Goal: Register for event/course: Sign up to attend an event or enroll in a course

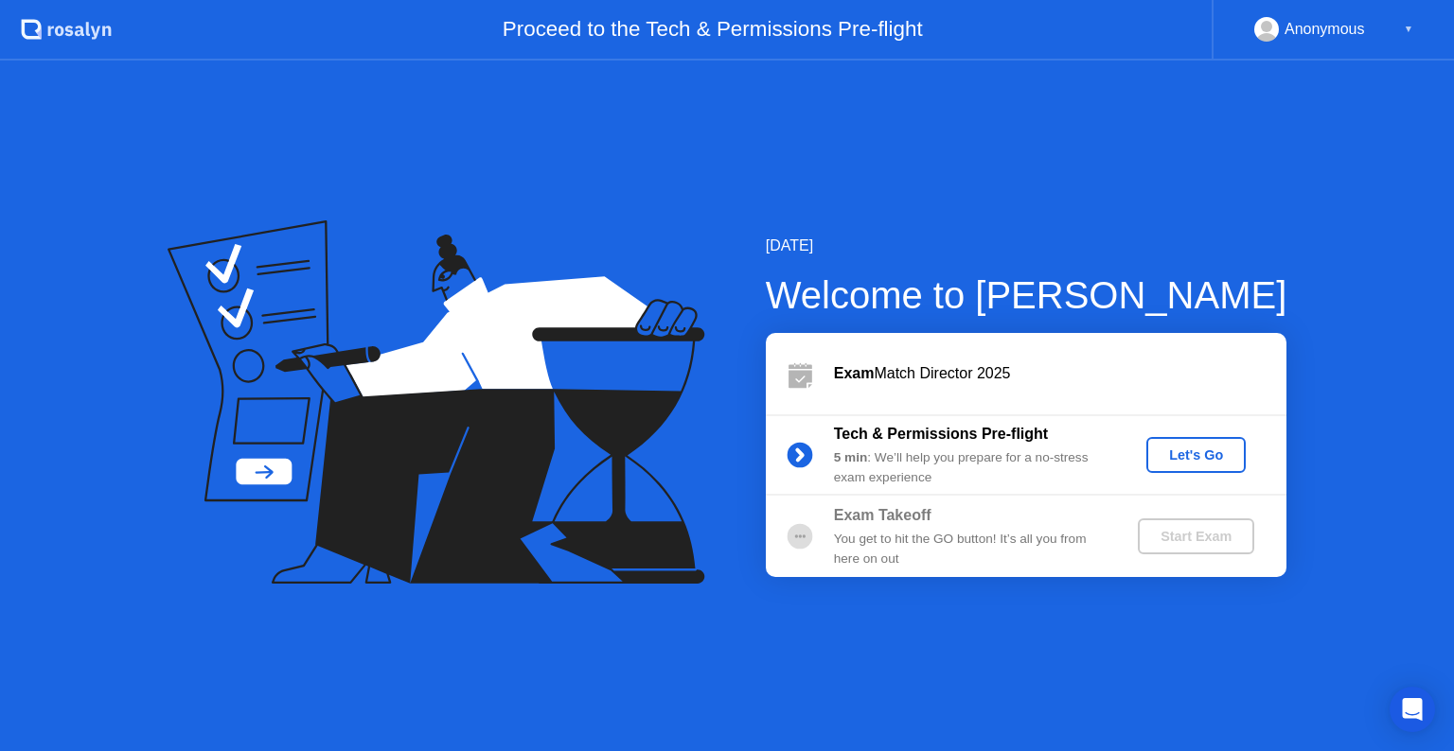
click at [1187, 461] on div "Let's Go" at bounding box center [1196, 455] width 84 height 15
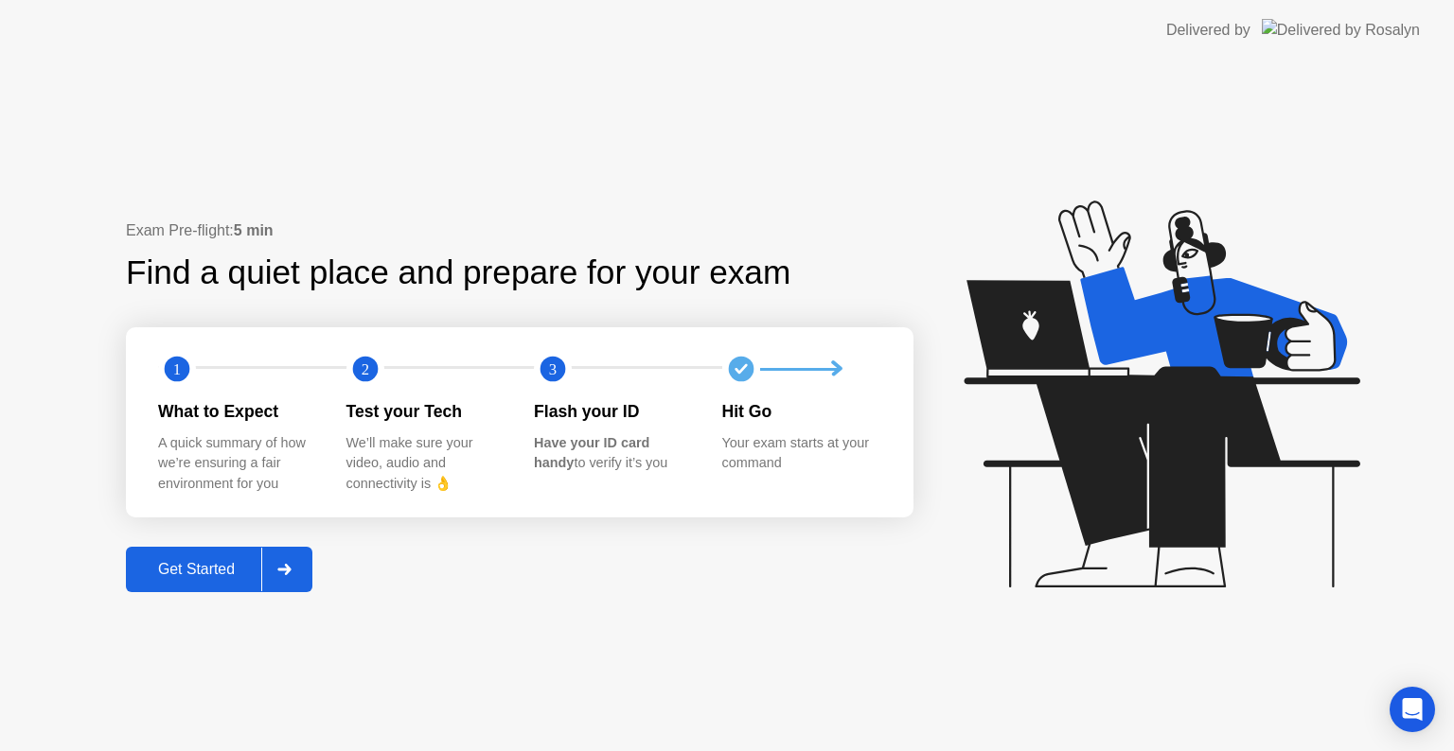
click at [299, 570] on div at bounding box center [283, 570] width 45 height 44
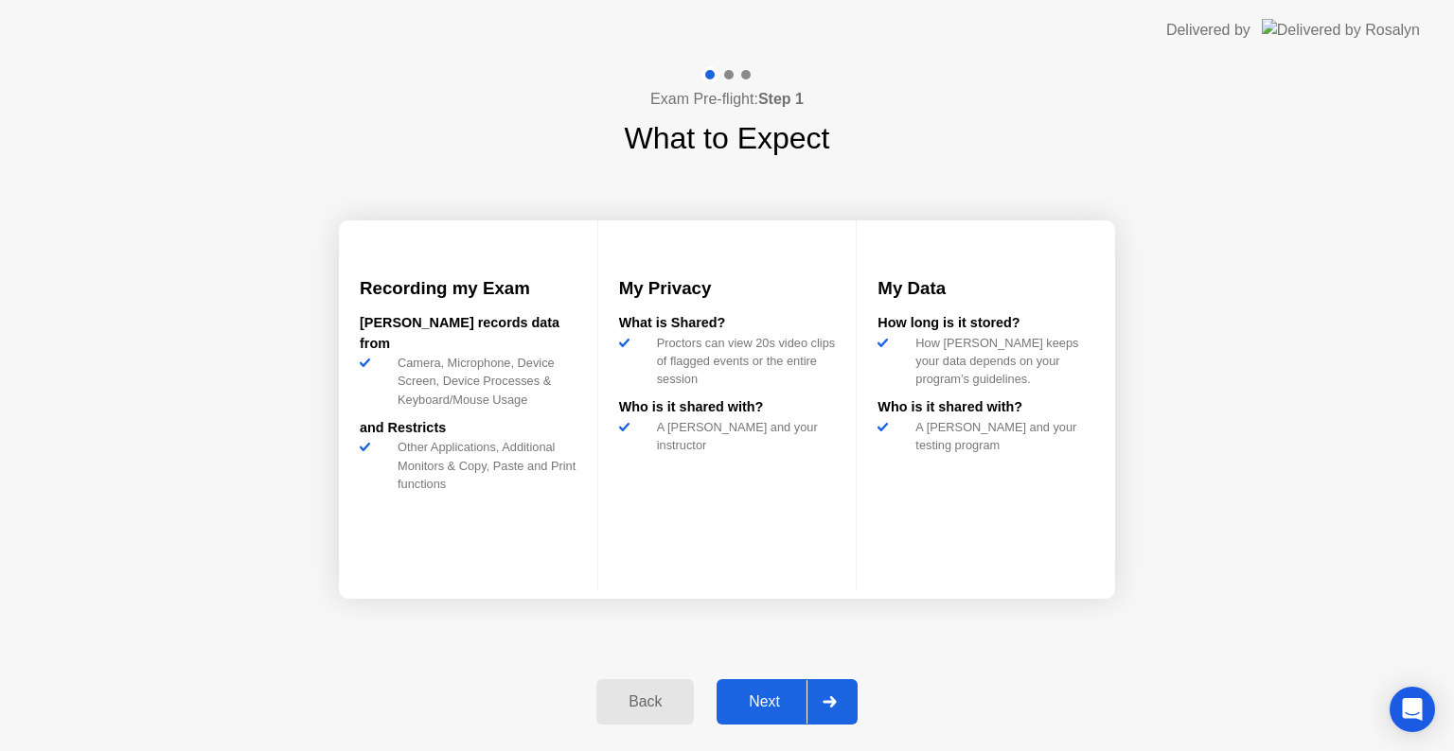
click at [837, 693] on div at bounding box center [828, 702] width 45 height 44
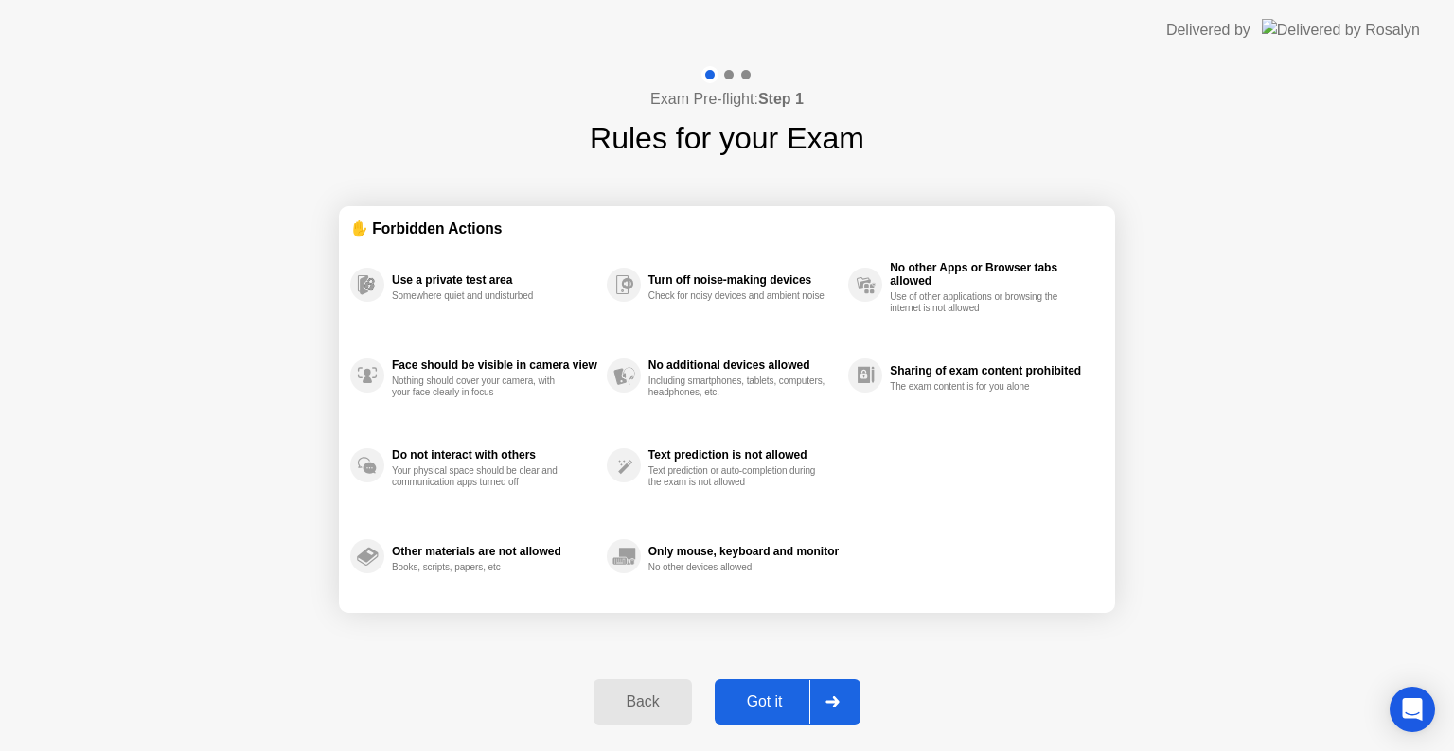
click at [836, 693] on div at bounding box center [831, 702] width 45 height 44
select select "**********"
select select "*******"
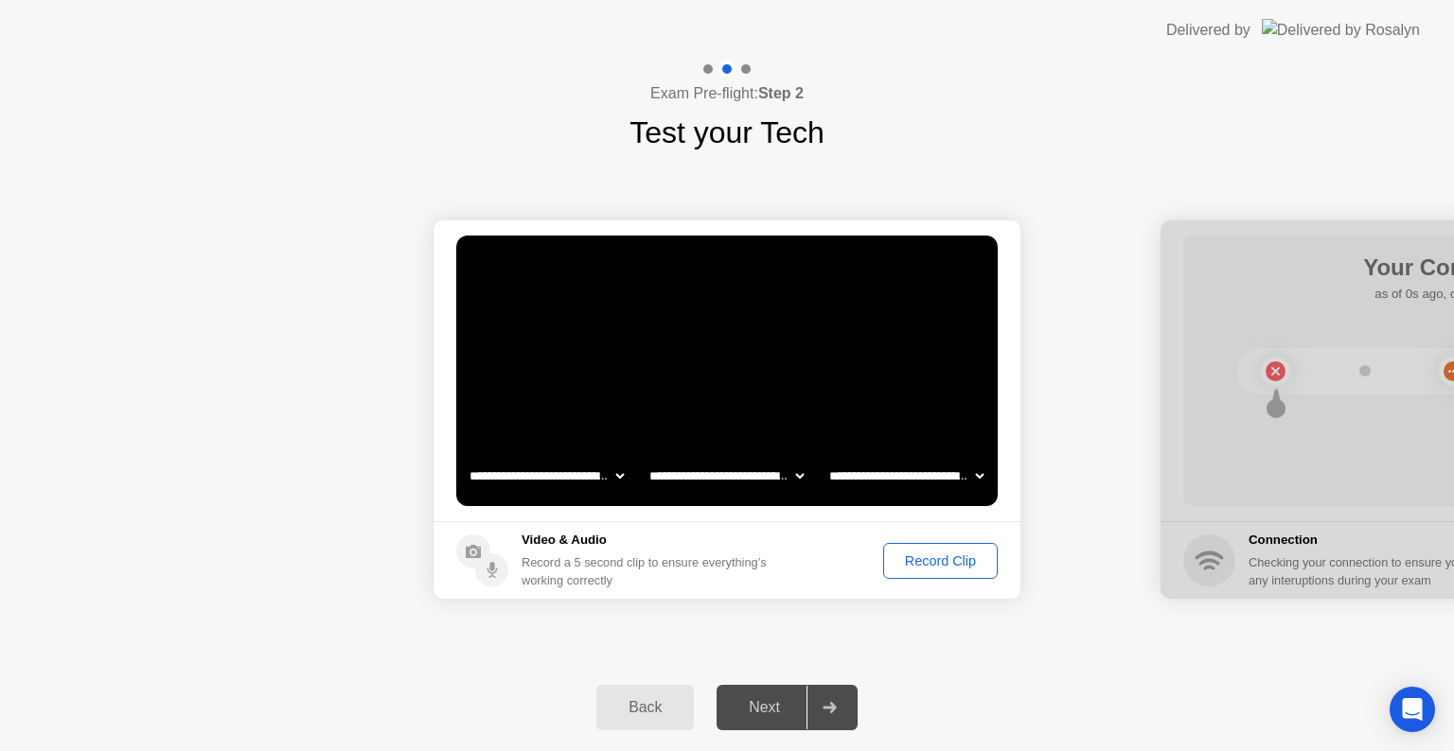
click at [907, 560] on div "Record Clip" at bounding box center [940, 561] width 101 height 15
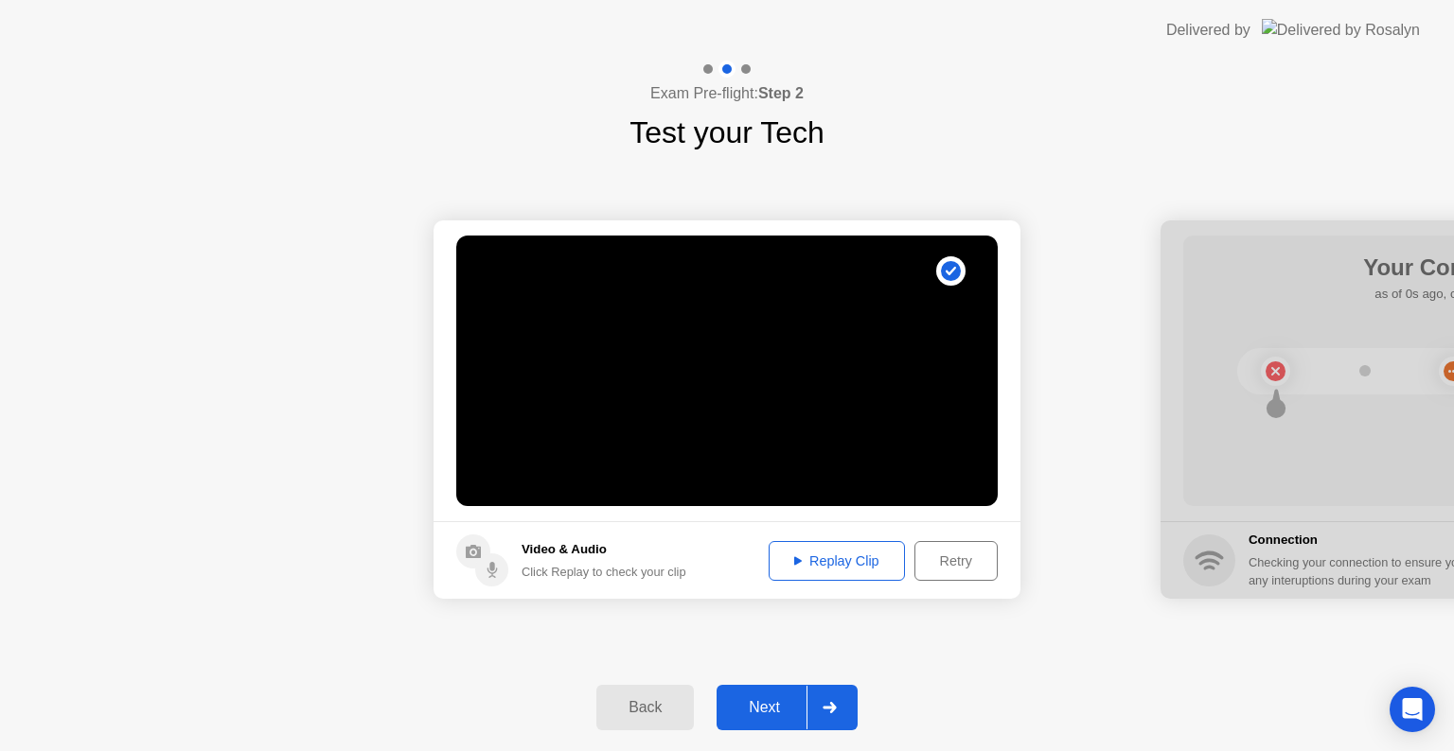
click at [822, 563] on div "Replay Clip" at bounding box center [836, 561] width 123 height 15
click at [767, 708] on div "Next" at bounding box center [764, 707] width 84 height 17
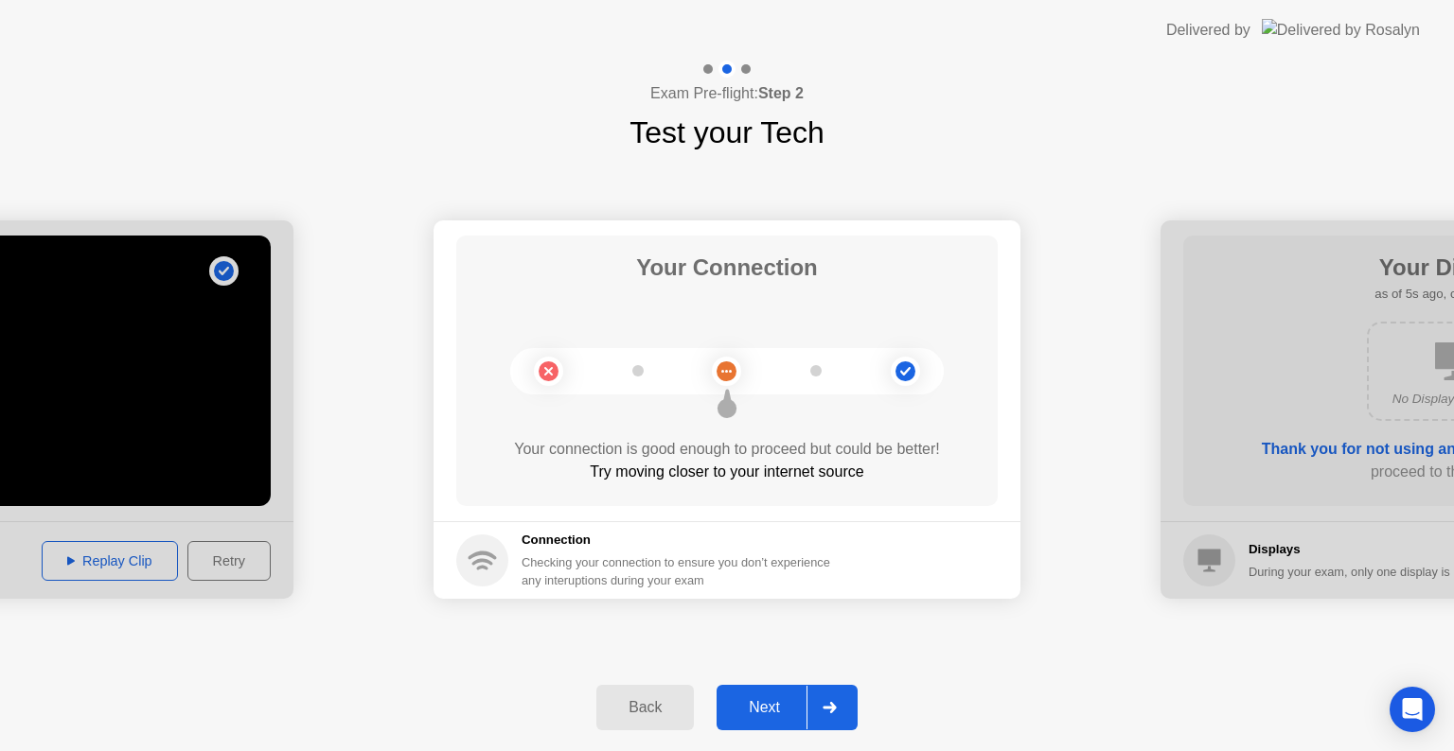
click at [768, 705] on div "Next" at bounding box center [764, 707] width 84 height 17
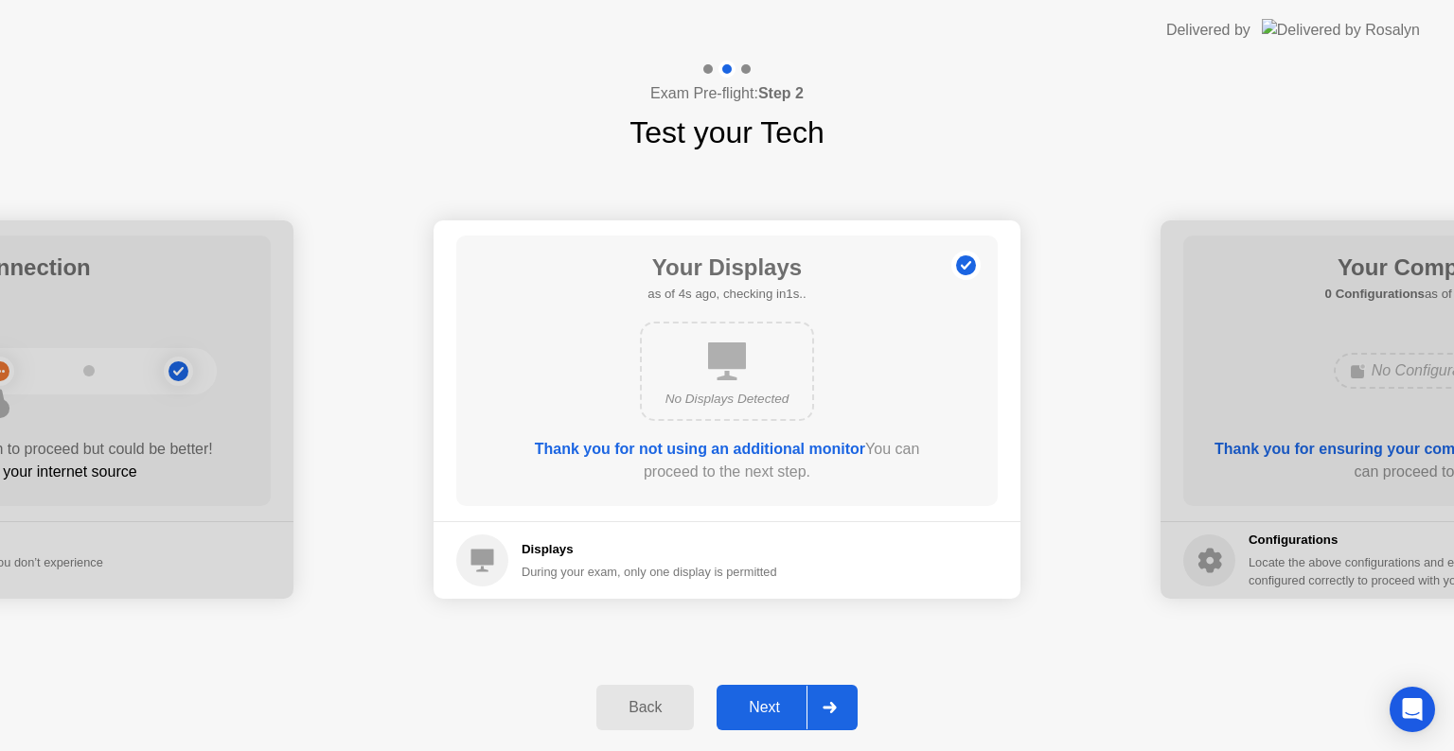
click at [768, 705] on div "Next" at bounding box center [764, 707] width 84 height 17
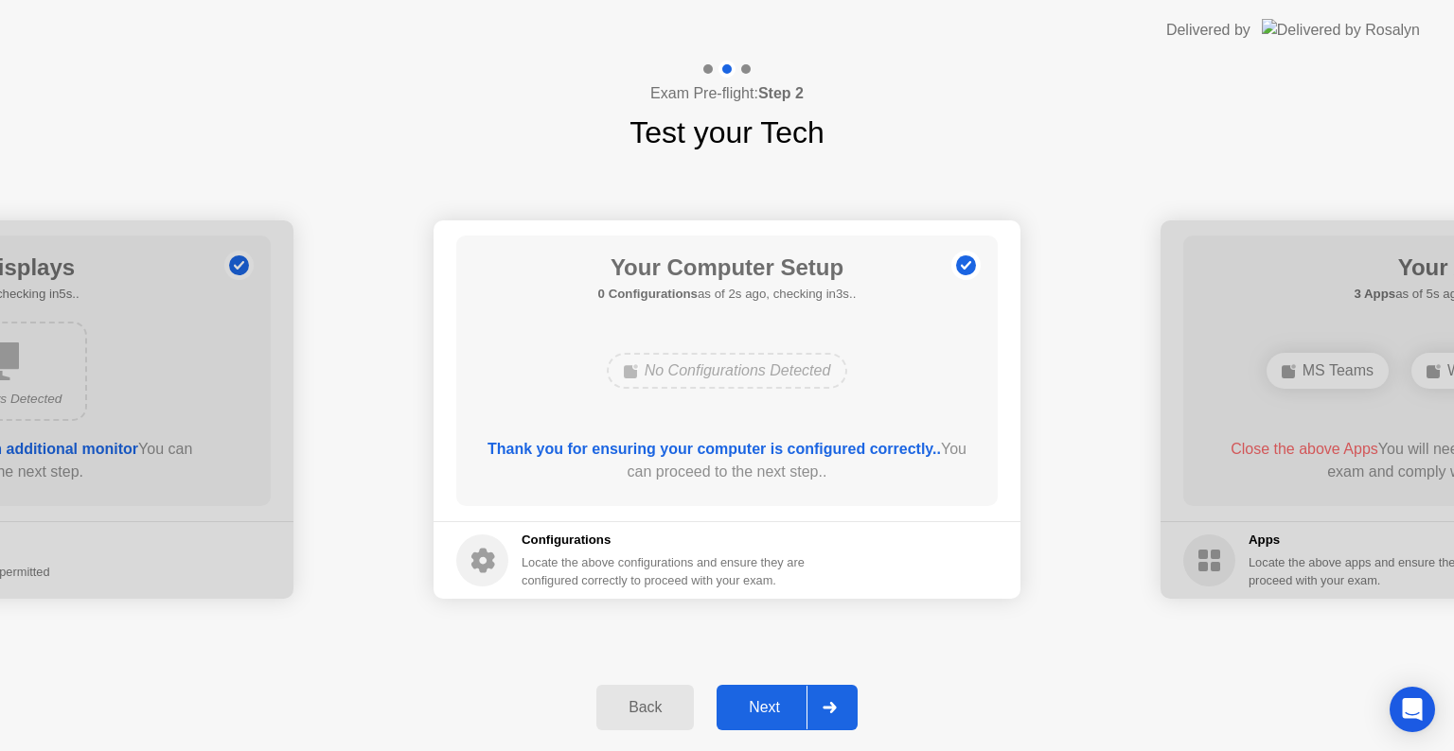
click at [769, 705] on div "Next" at bounding box center [764, 707] width 84 height 17
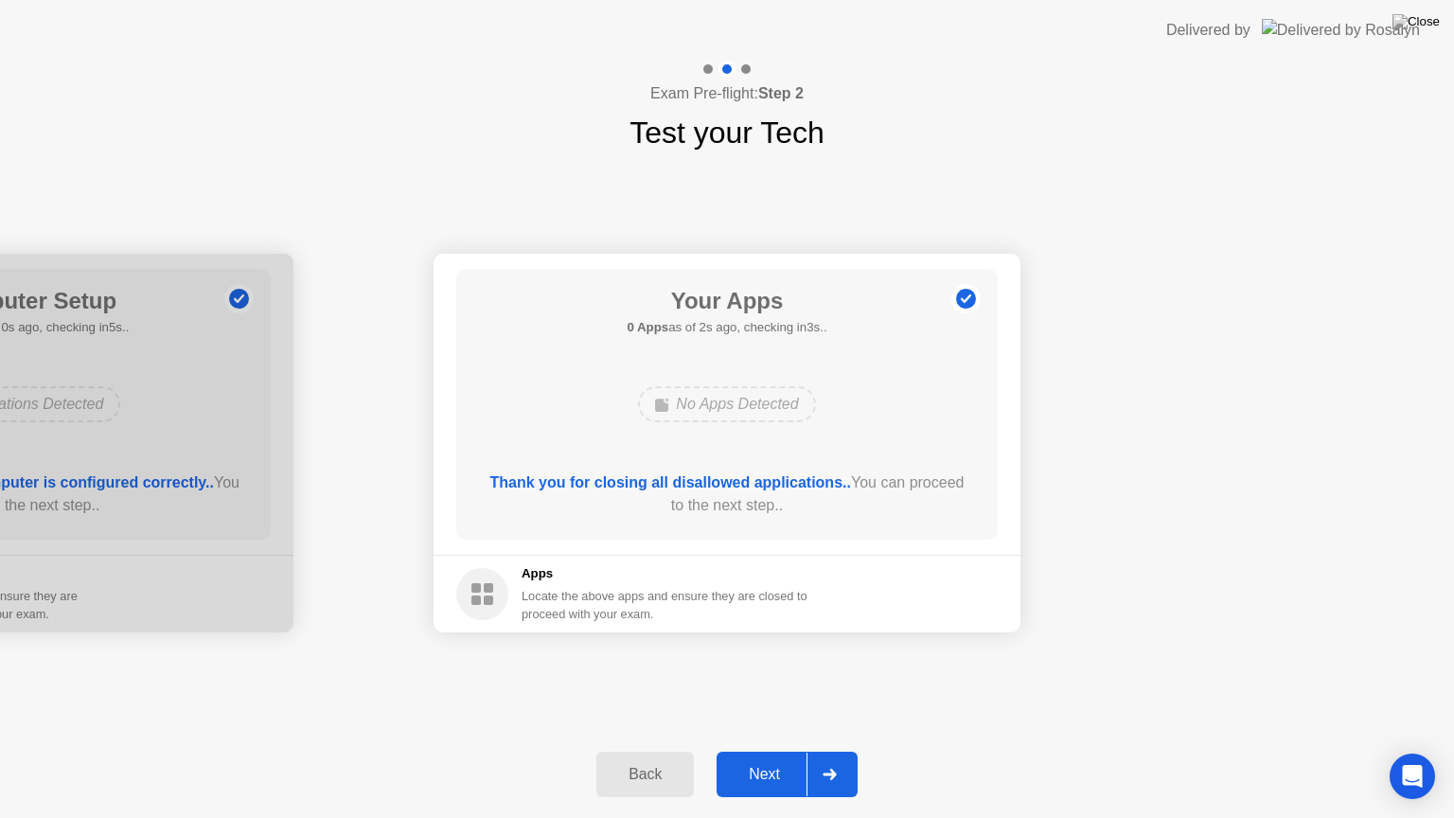
click at [776, 751] on button "Next" at bounding box center [786, 773] width 141 height 45
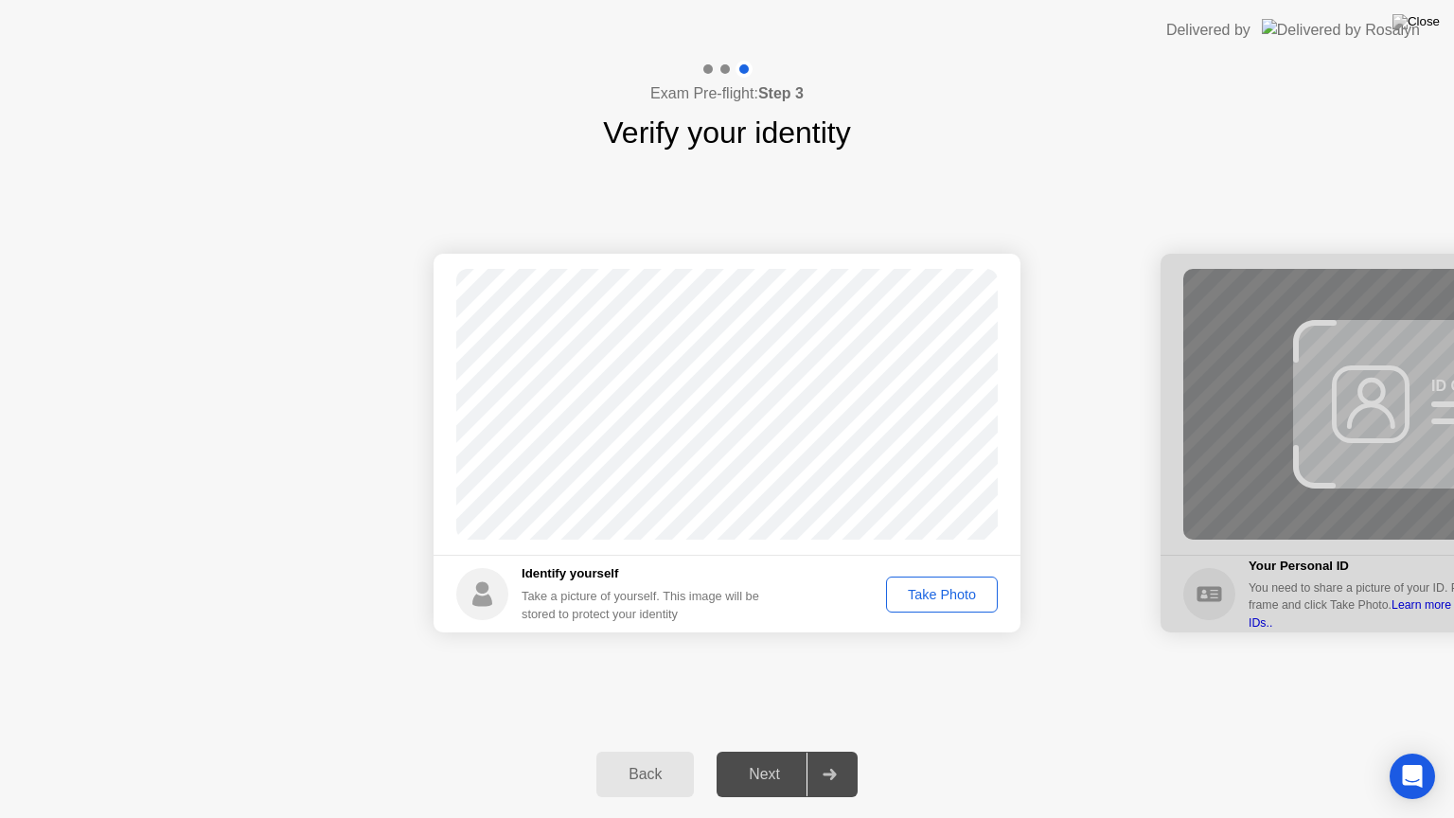
click at [925, 592] on div "Take Photo" at bounding box center [942, 594] width 98 height 15
click at [768, 751] on div "Next" at bounding box center [764, 774] width 84 height 17
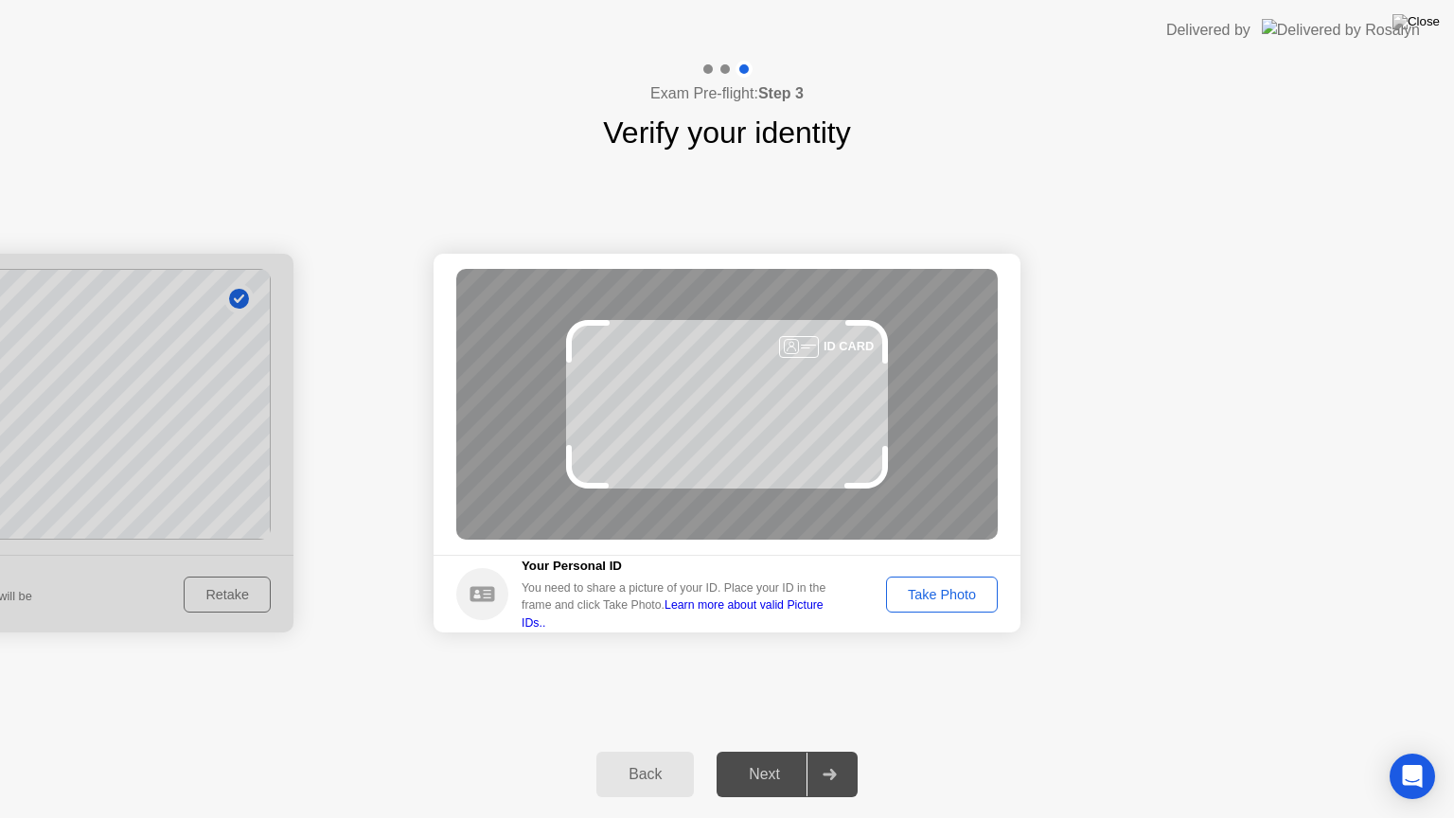
click at [929, 587] on div "Take Photo" at bounding box center [942, 594] width 98 height 15
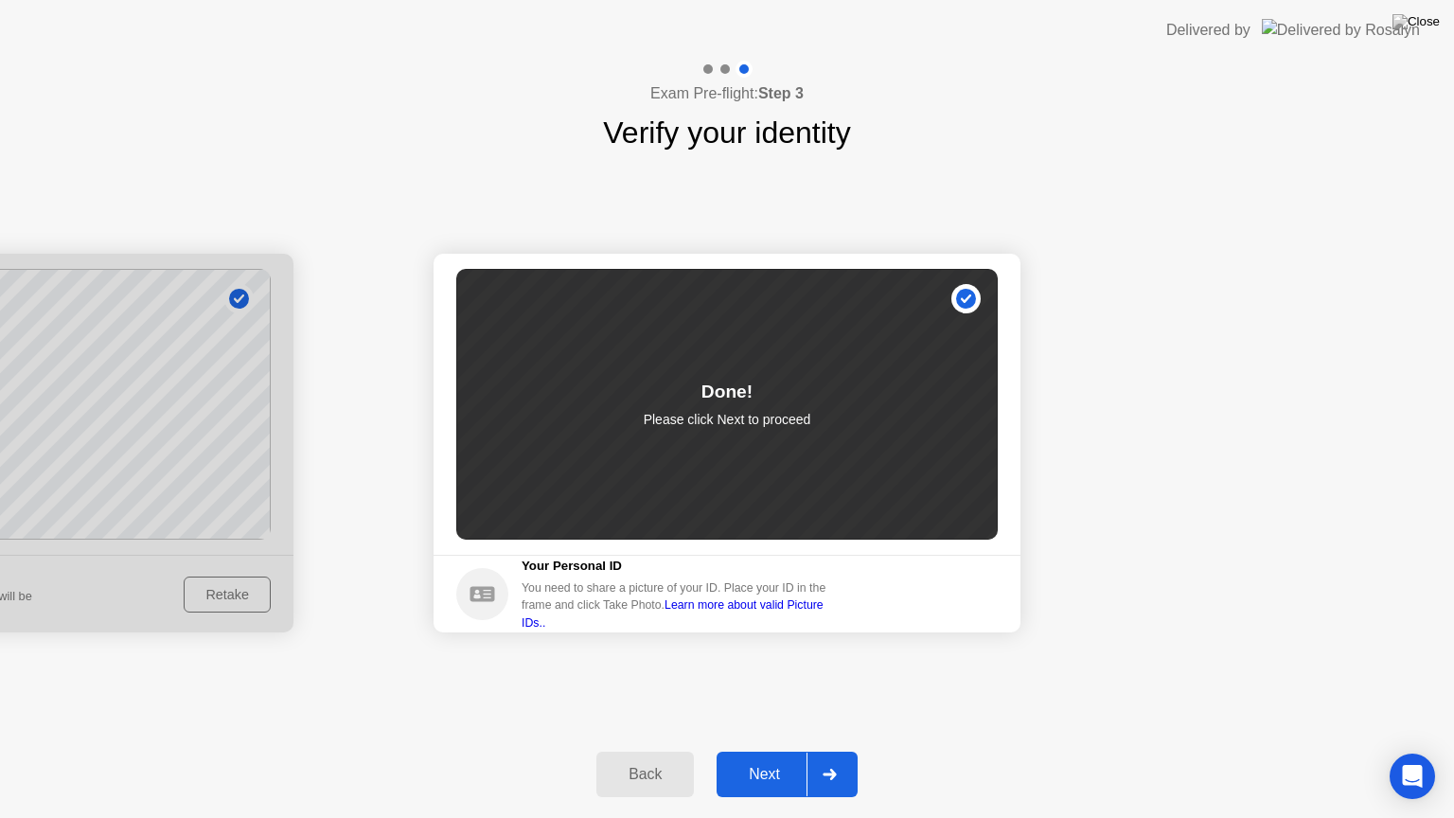
click at [752, 751] on button "Next" at bounding box center [786, 773] width 141 height 45
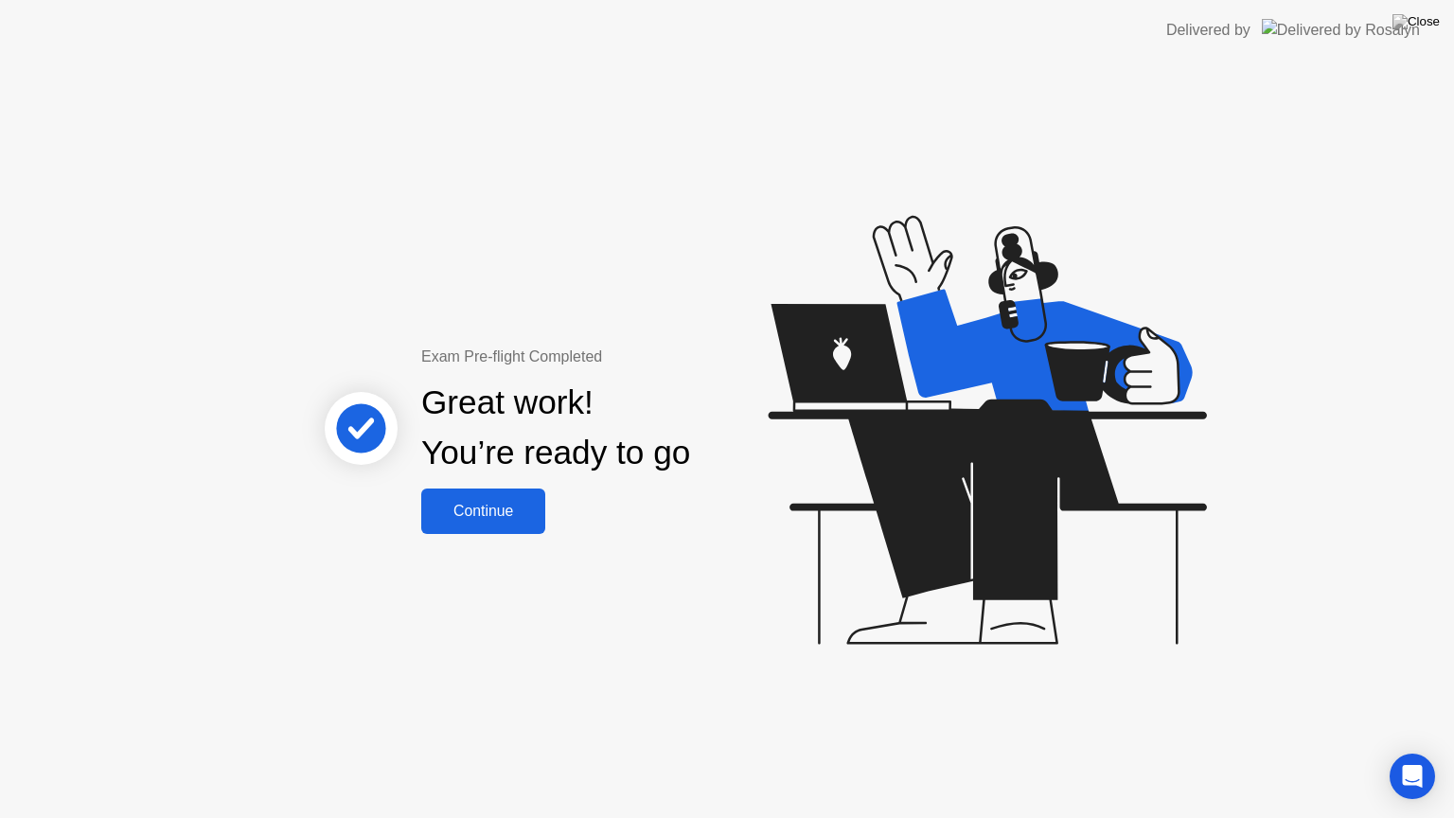
click at [534, 520] on div "Continue" at bounding box center [483, 511] width 113 height 17
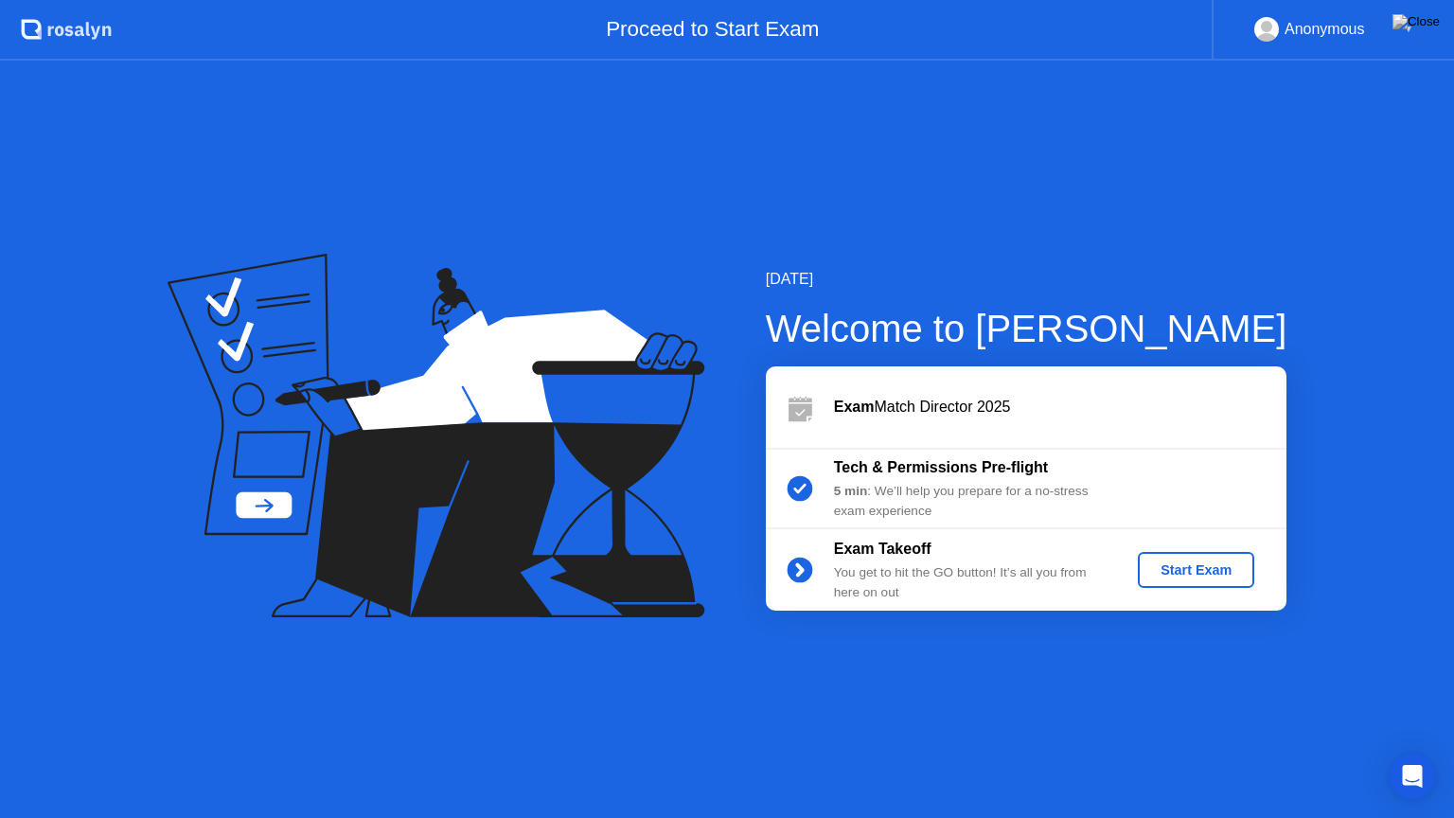
click at [1181, 567] on div "Start Exam" at bounding box center [1195, 569] width 101 height 15
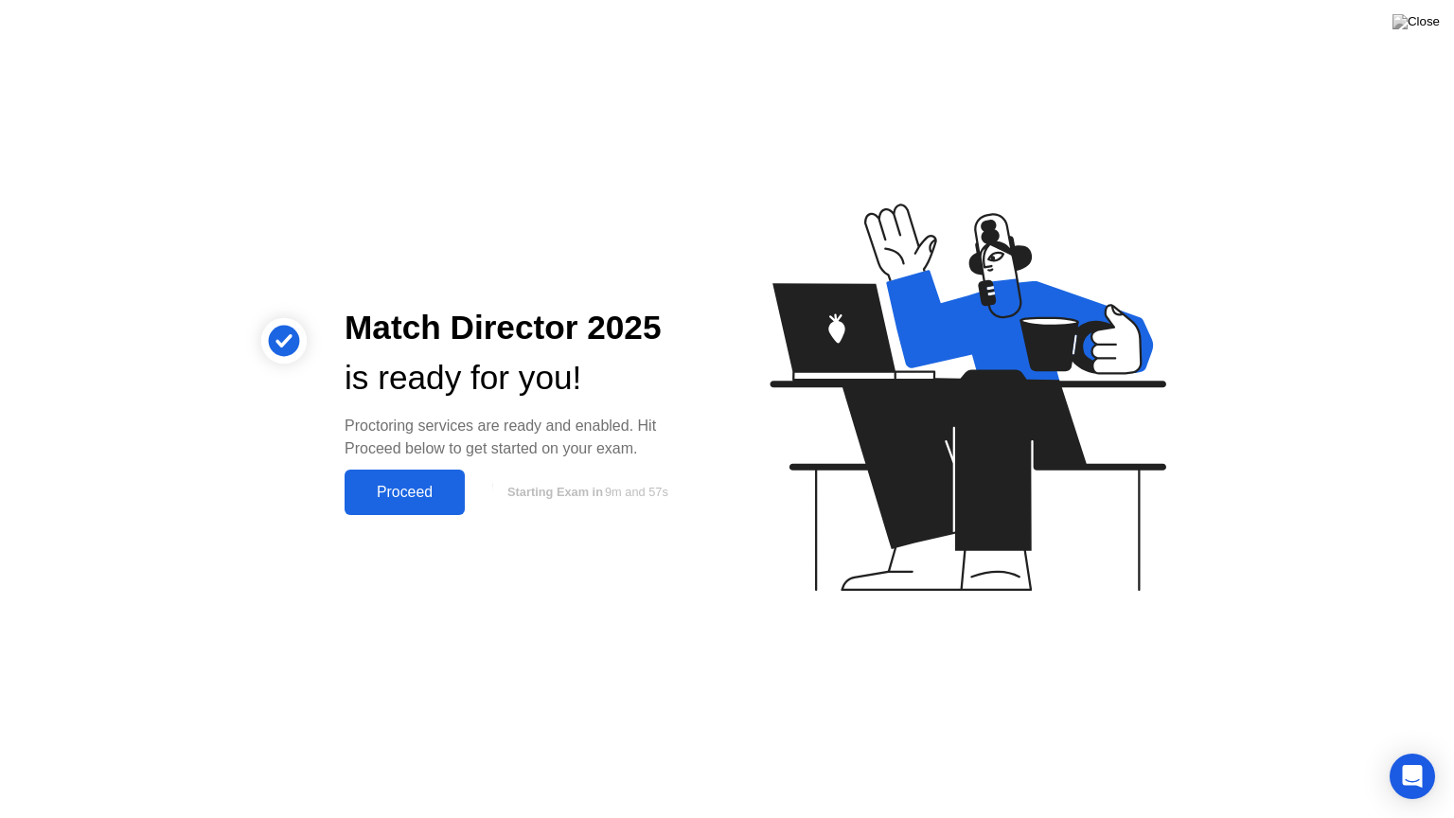
click at [424, 495] on div "Proceed" at bounding box center [404, 492] width 109 height 17
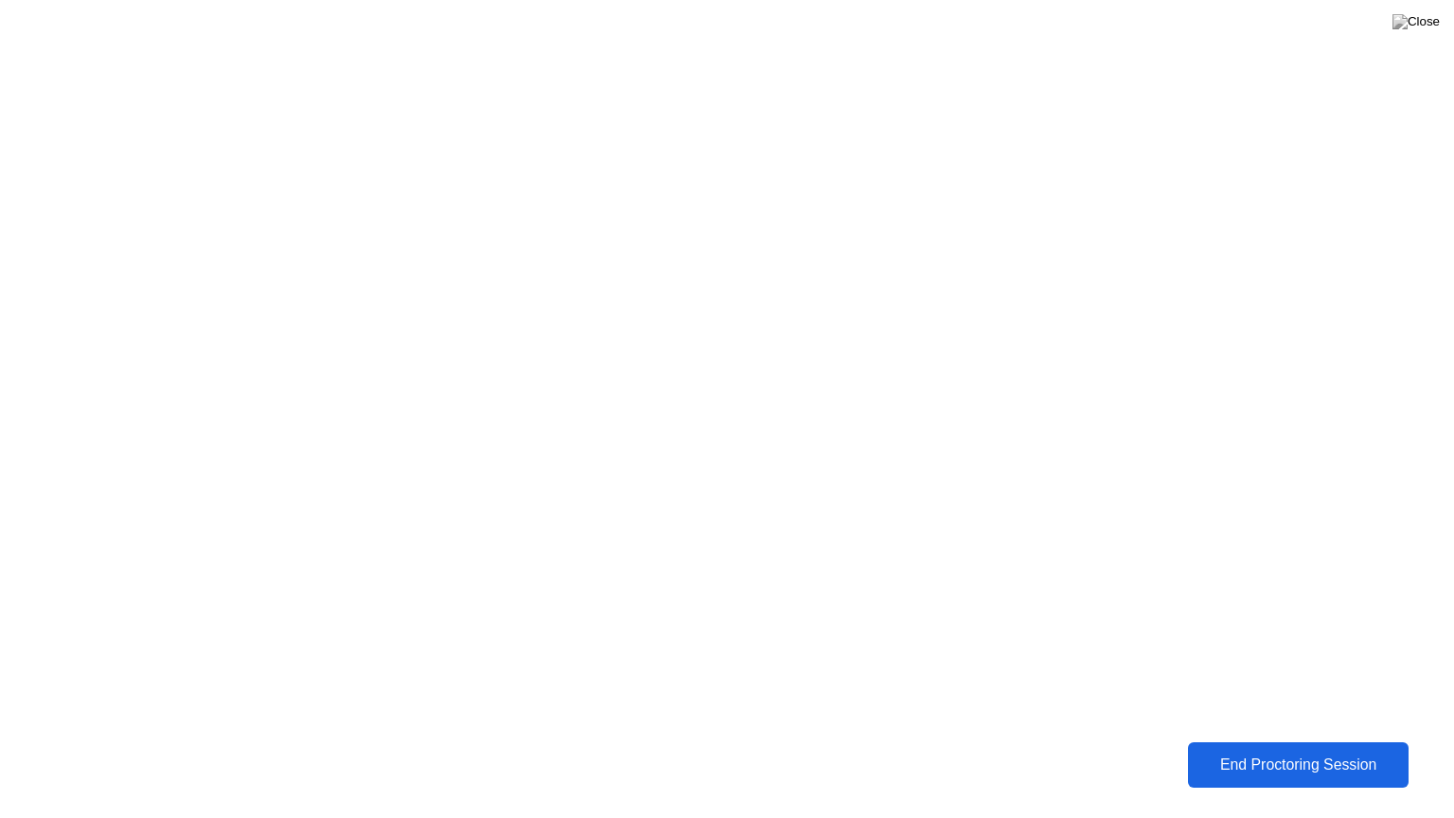
click at [1242, 751] on div "End Proctoring Session" at bounding box center [1297, 764] width 209 height 17
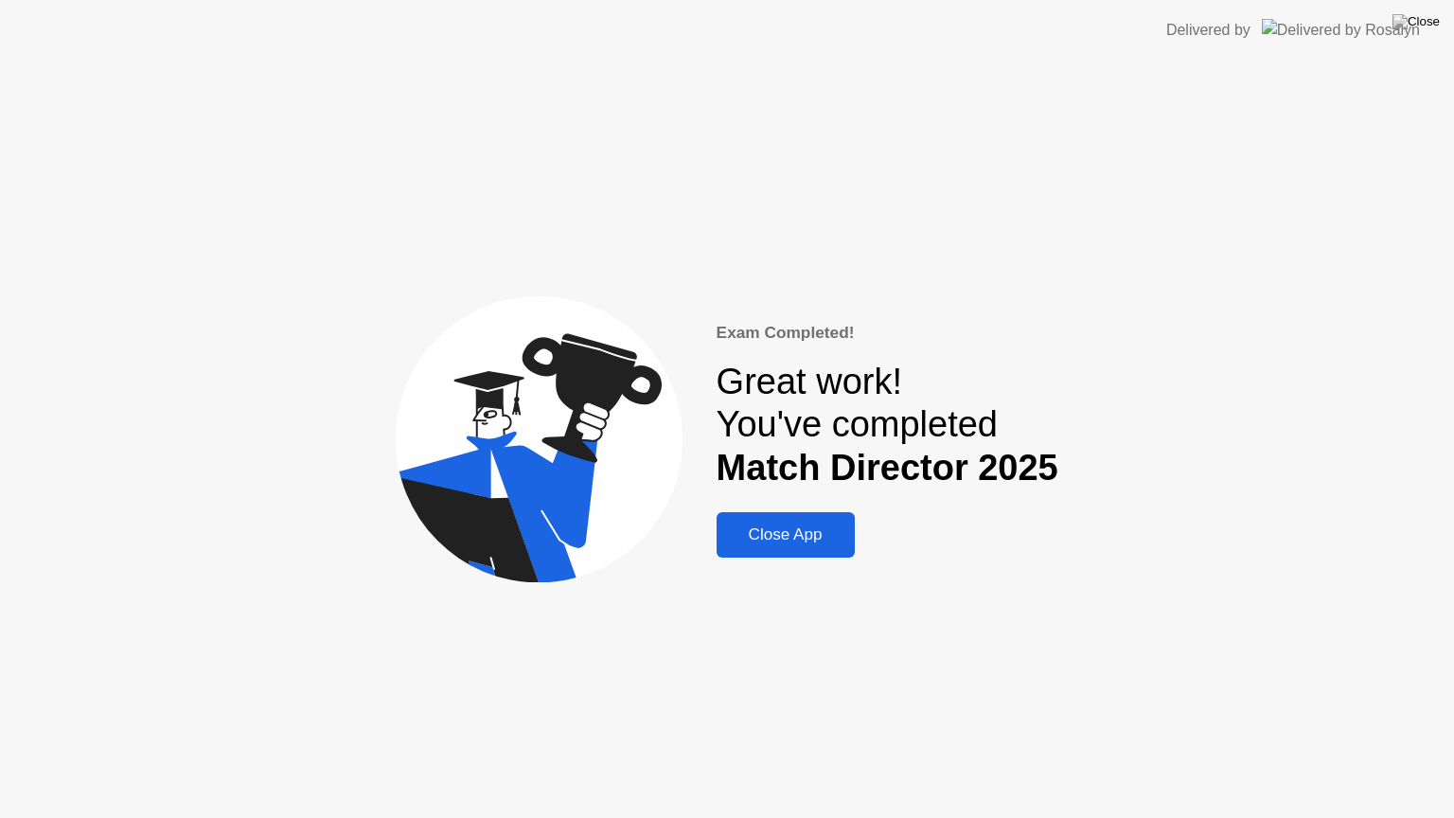
click at [784, 537] on div "Close App" at bounding box center [785, 534] width 127 height 19
